Goal: Information Seeking & Learning: Learn about a topic

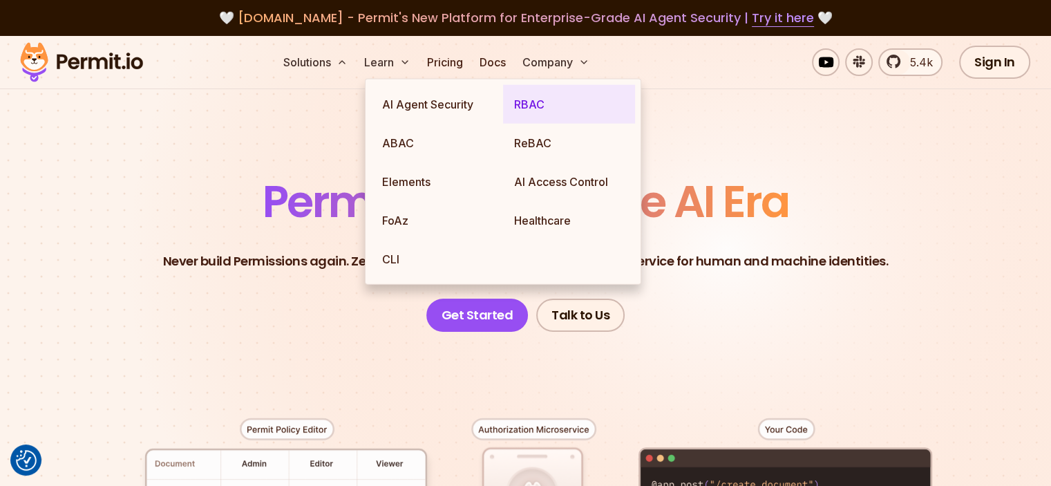
click at [531, 104] on link "RBAC" at bounding box center [569, 104] width 132 height 39
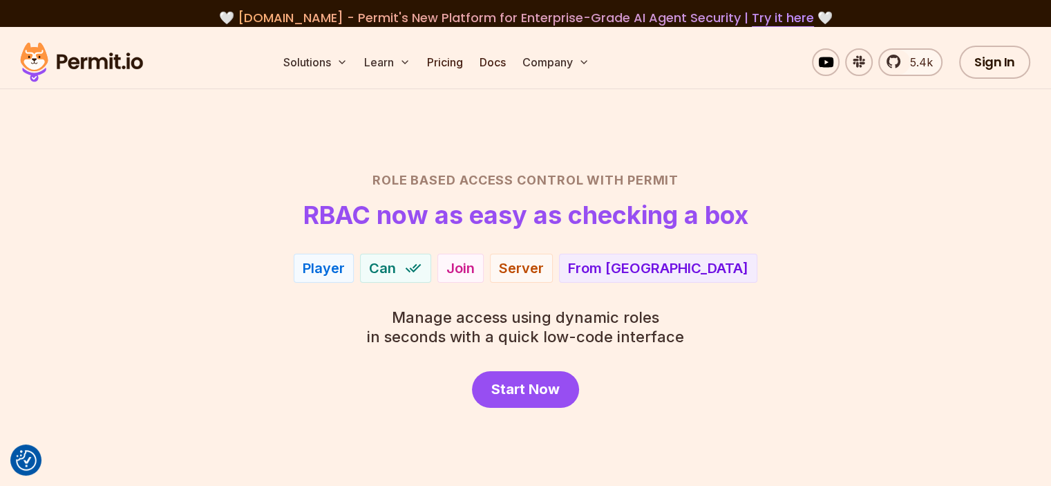
click at [827, 262] on div "Player Can Join Server From EU" at bounding box center [525, 268] width 967 height 29
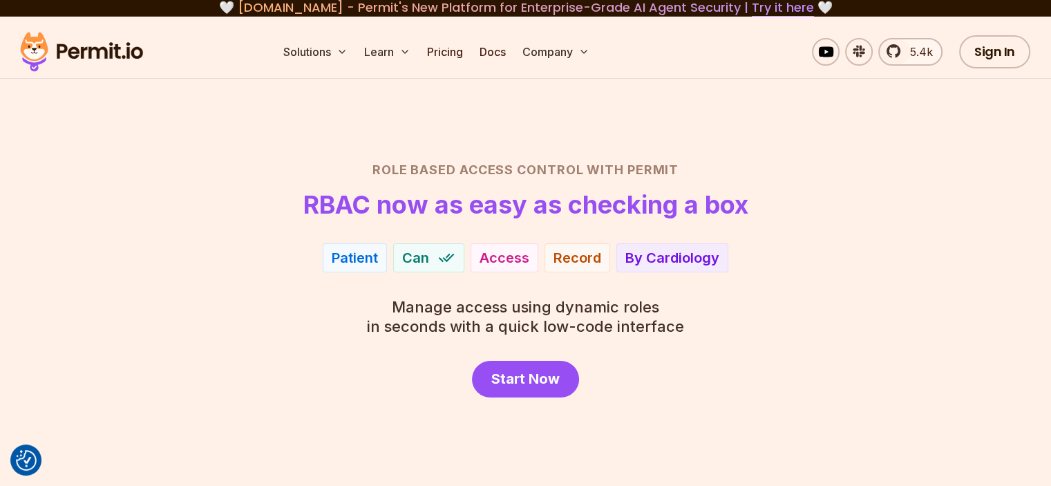
scroll to position [6, 0]
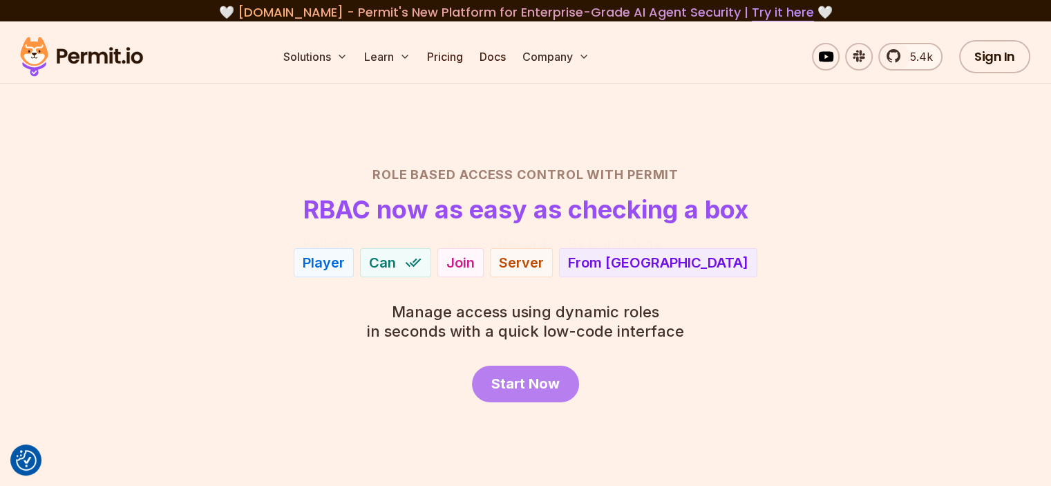
click at [571, 383] on link "Start Now" at bounding box center [525, 384] width 107 height 37
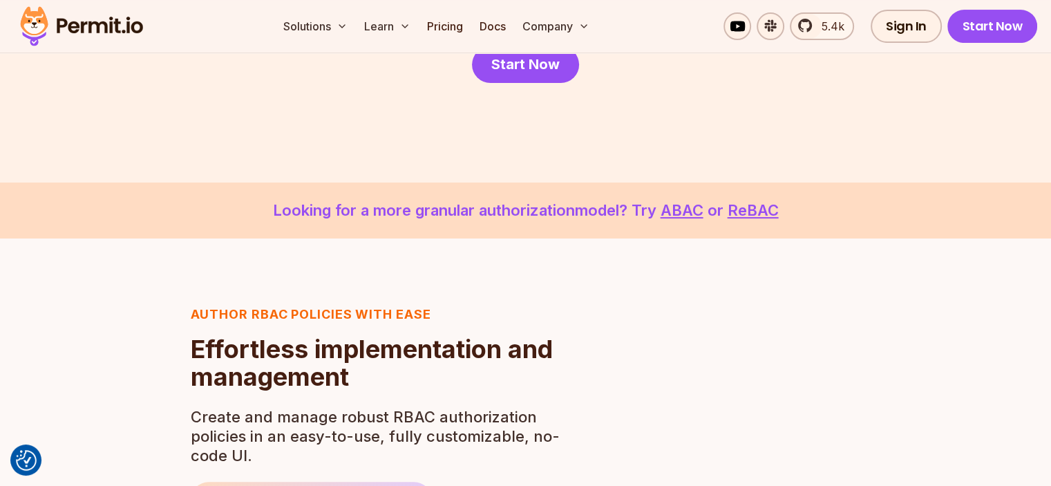
scroll to position [326, 0]
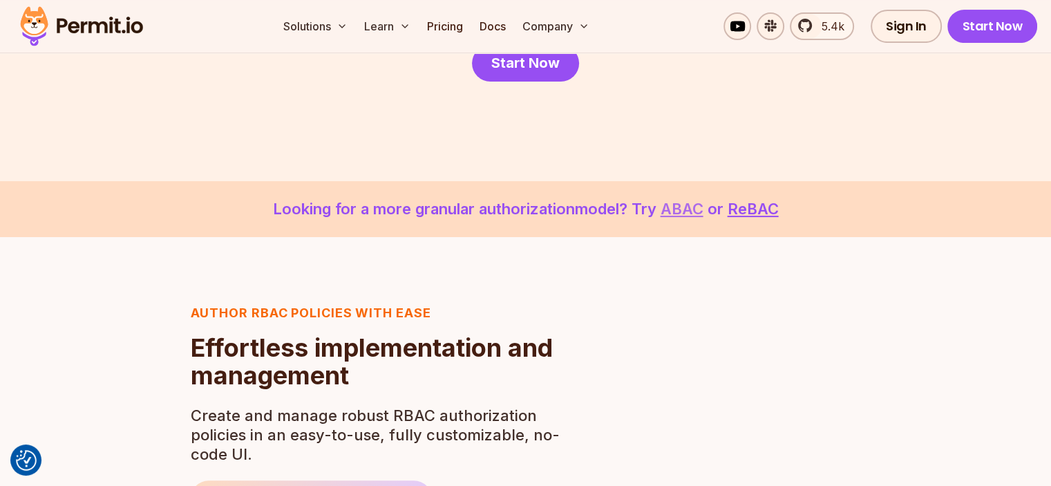
click at [694, 210] on link "ABAC" at bounding box center [682, 209] width 43 height 18
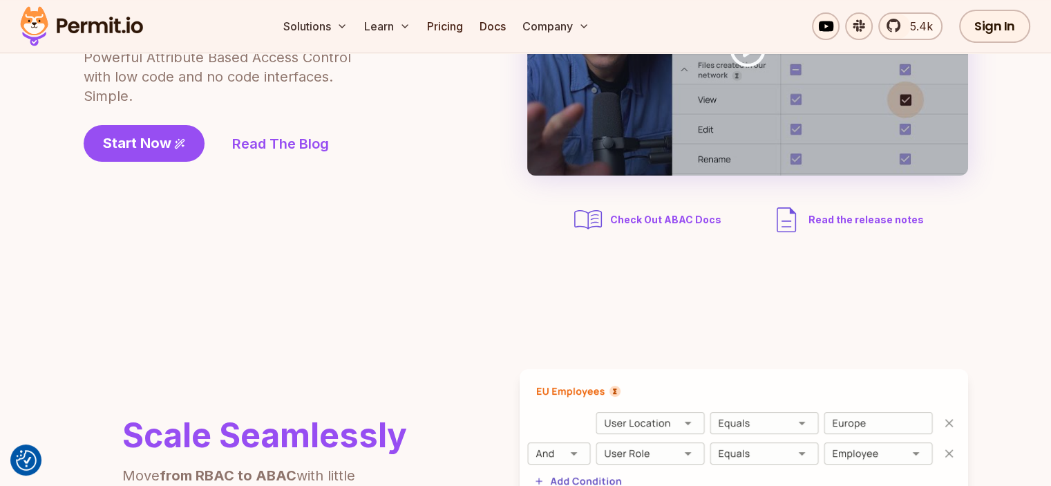
scroll to position [271, 0]
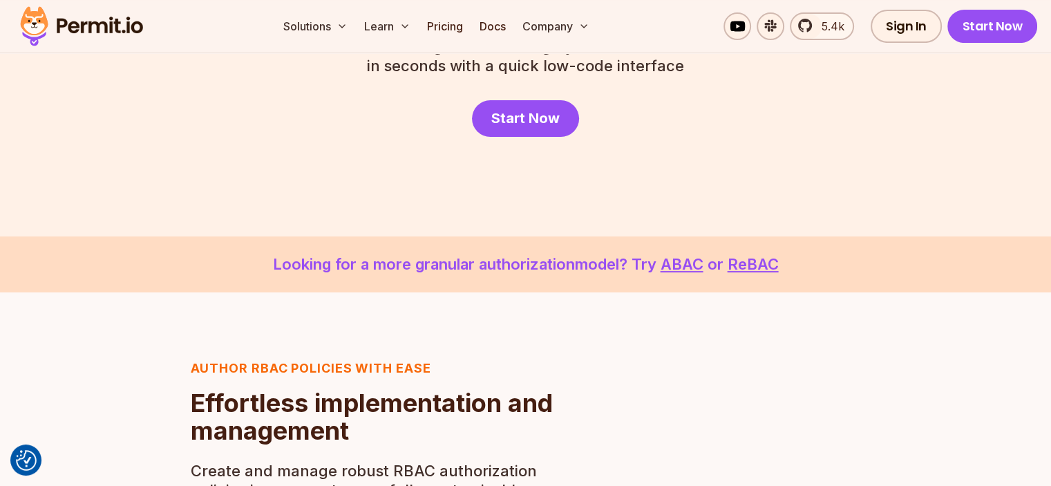
scroll to position [326, 0]
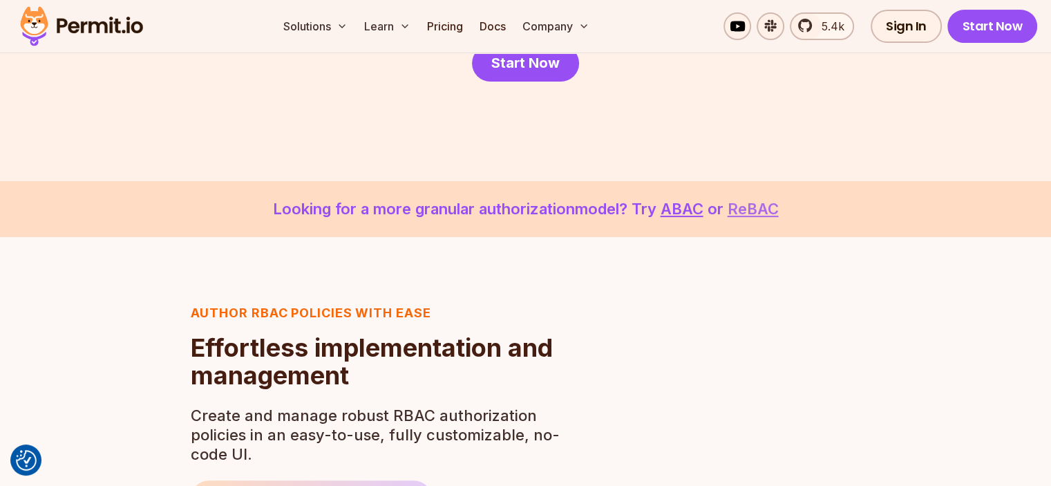
click at [748, 215] on link "ReBAC" at bounding box center [753, 209] width 51 height 18
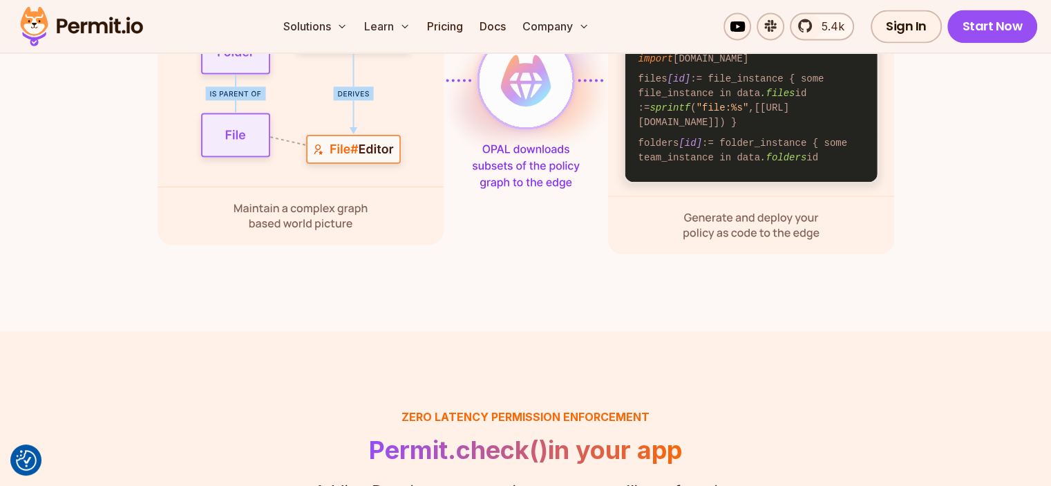
scroll to position [2042, 0]
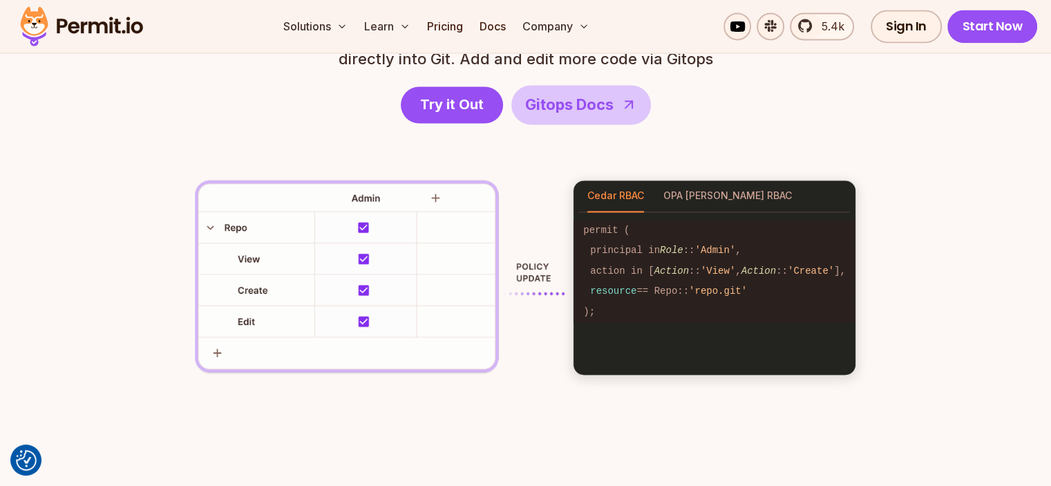
scroll to position [2004, 0]
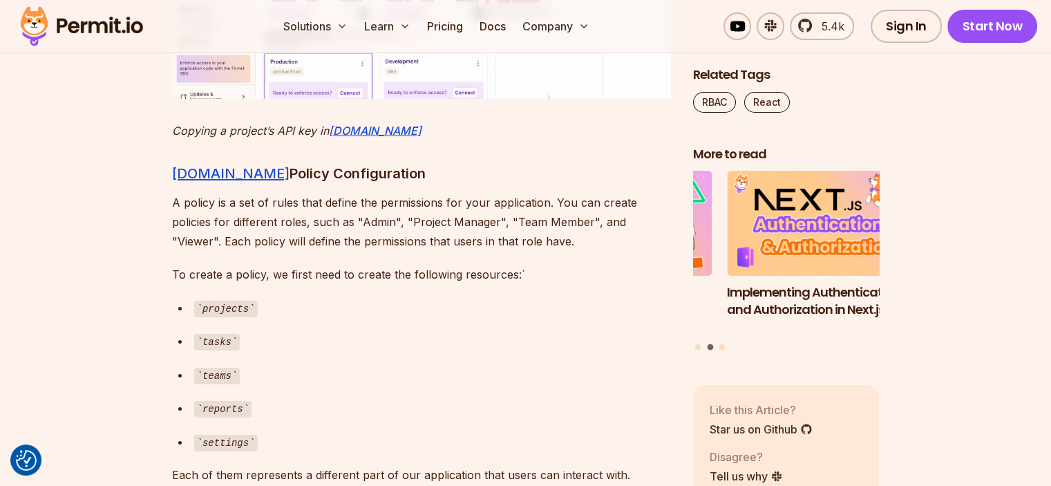
scroll to position [5248, 0]
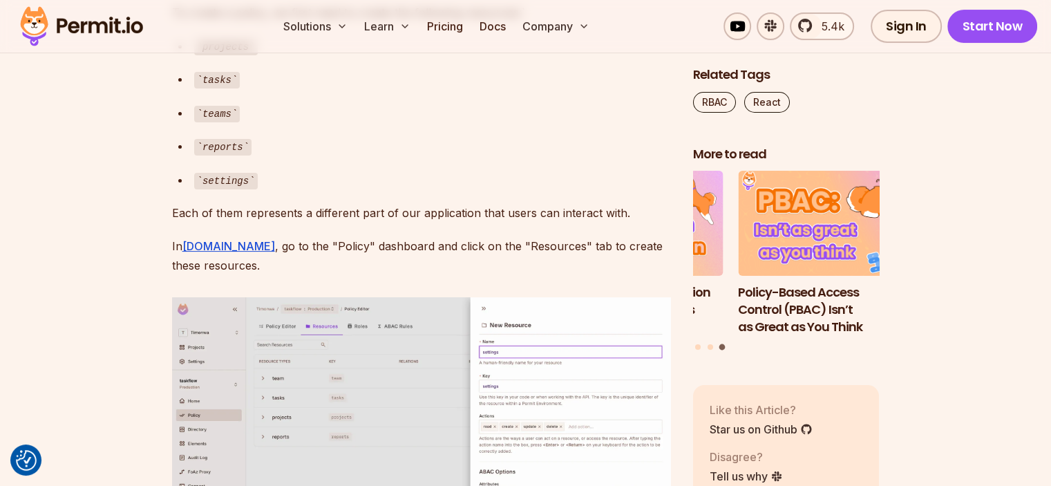
click at [516, 22] on p "To create a policy, we first need to create the following resources:`" at bounding box center [421, 12] width 499 height 19
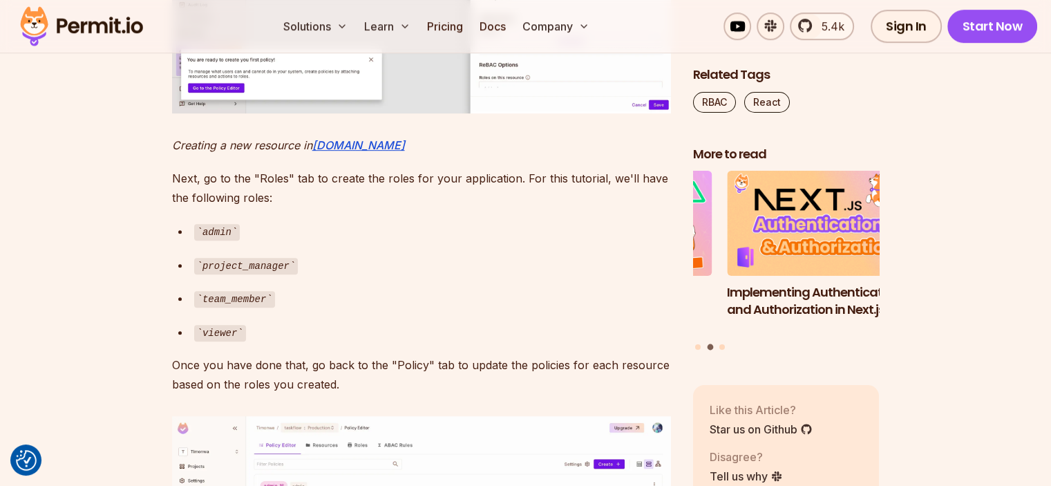
scroll to position [5962, 0]
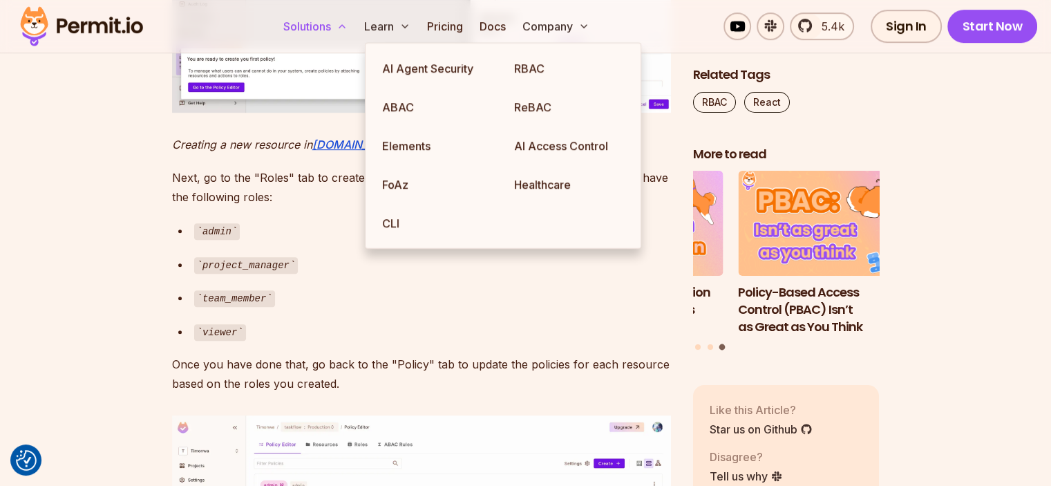
click at [353, 22] on button "Solutions" at bounding box center [315, 26] width 75 height 28
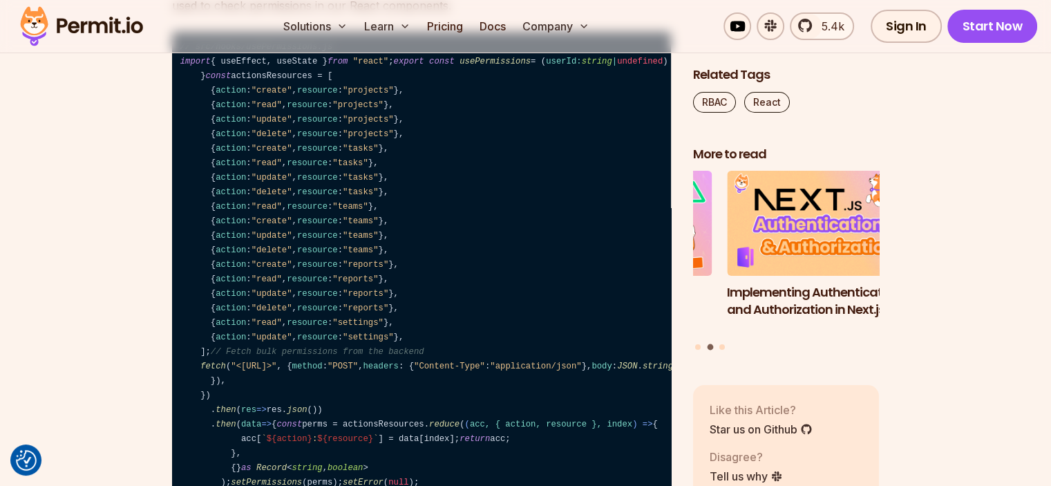
scroll to position [10288, 0]
